Goal: Navigation & Orientation: Find specific page/section

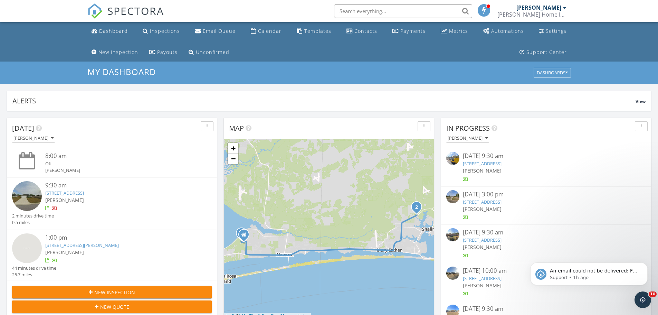
scroll to position [640, 669]
click at [644, 265] on icon "Dismiss notification" at bounding box center [646, 264] width 4 height 4
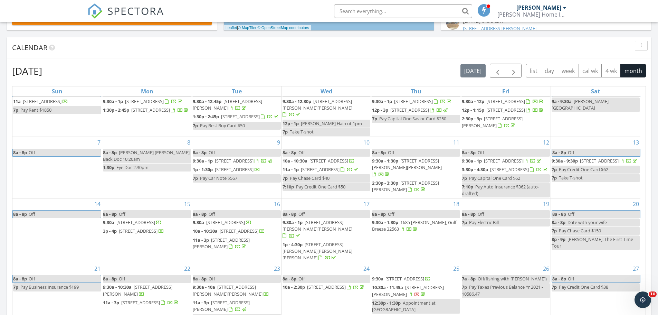
scroll to position [415, 0]
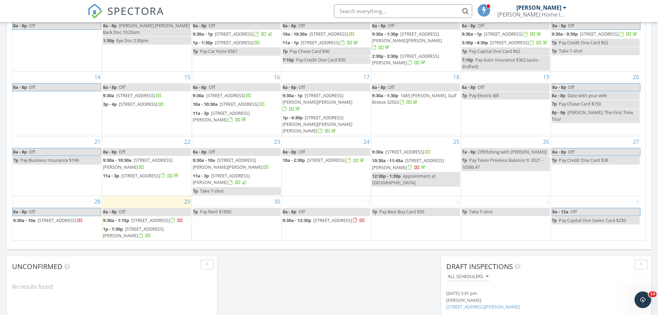
click at [141, 219] on span "9:30a - 1:15p [STREET_ADDRESS]" at bounding box center [143, 220] width 80 height 7
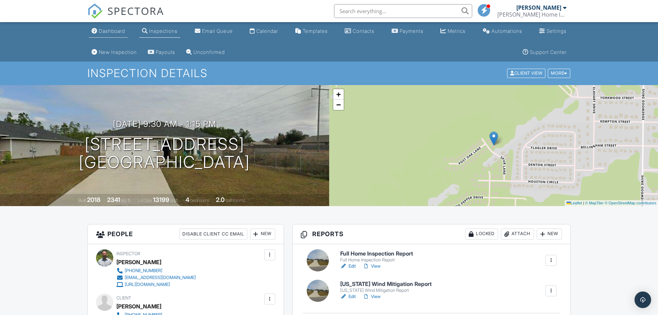
click at [101, 29] on div "Dashboard" at bounding box center [112, 31] width 26 height 6
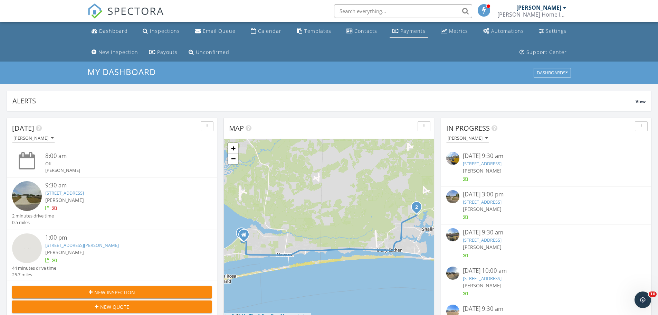
click at [410, 33] on div "Payments" at bounding box center [412, 31] width 25 height 7
